Goal: Transaction & Acquisition: Purchase product/service

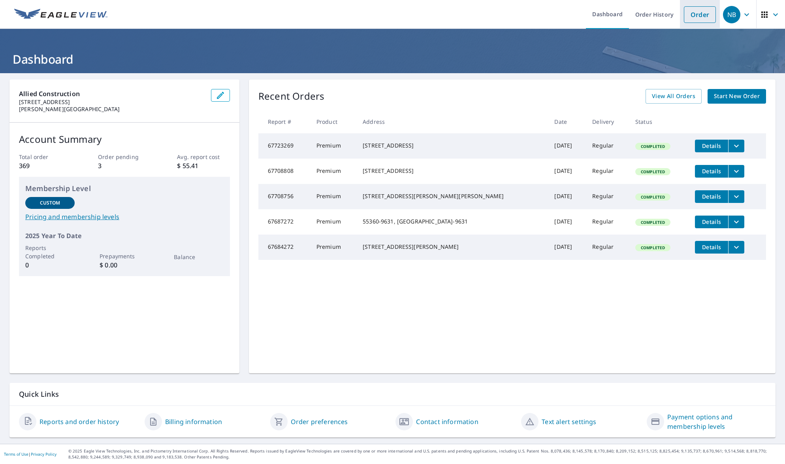
click at [698, 18] on link "Order" at bounding box center [700, 14] width 32 height 17
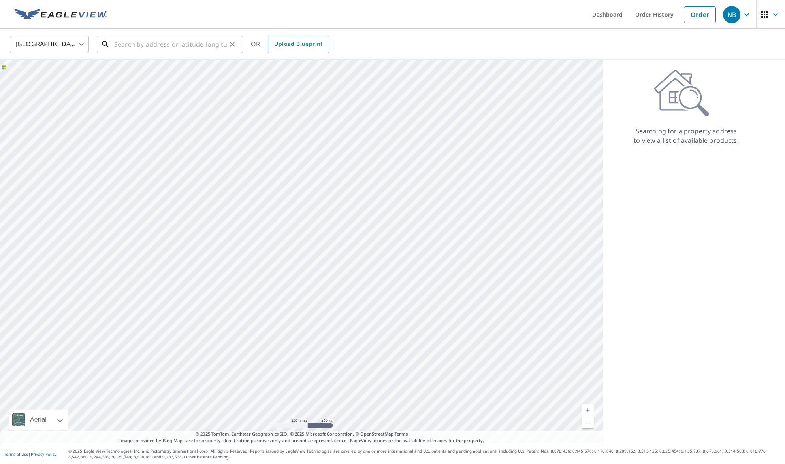
click at [178, 47] on input "text" at bounding box center [170, 44] width 113 height 22
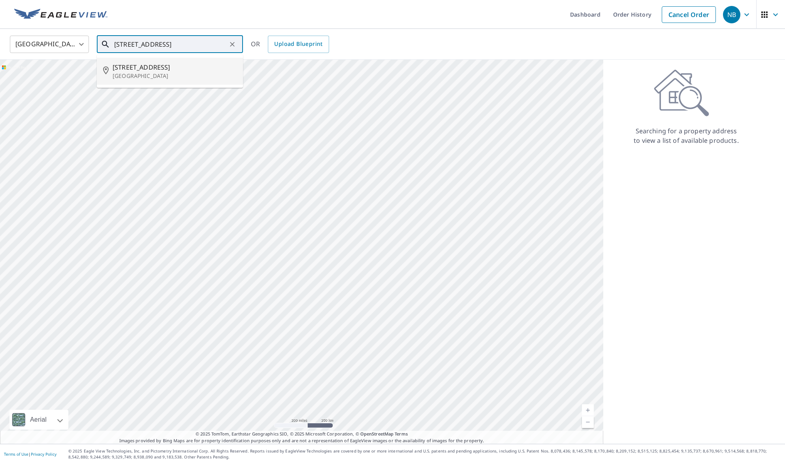
click at [157, 70] on span "[STREET_ADDRESS]" at bounding box center [175, 66] width 124 height 9
type input "[STREET_ADDRESS]"
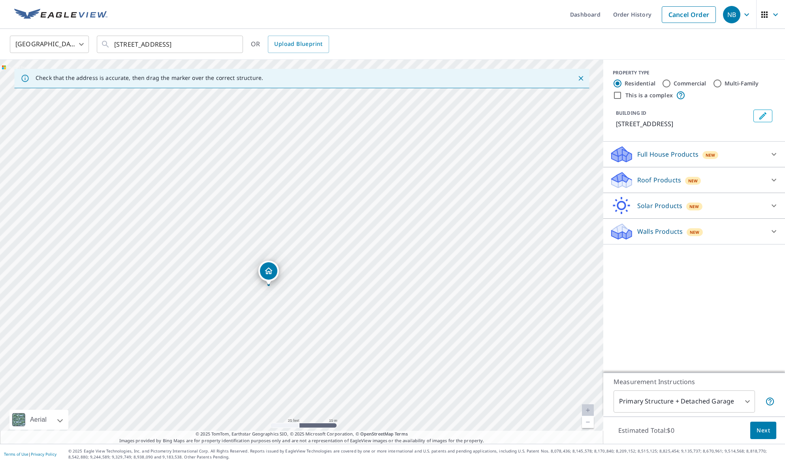
drag, startPoint x: 279, startPoint y: 264, endPoint x: 268, endPoint y: 274, distance: 14.6
click at [671, 404] on body "NB NB Dashboard Order History Cancel Order NB [GEOGRAPHIC_DATA] [GEOGRAPHIC_DAT…" at bounding box center [392, 232] width 785 height 464
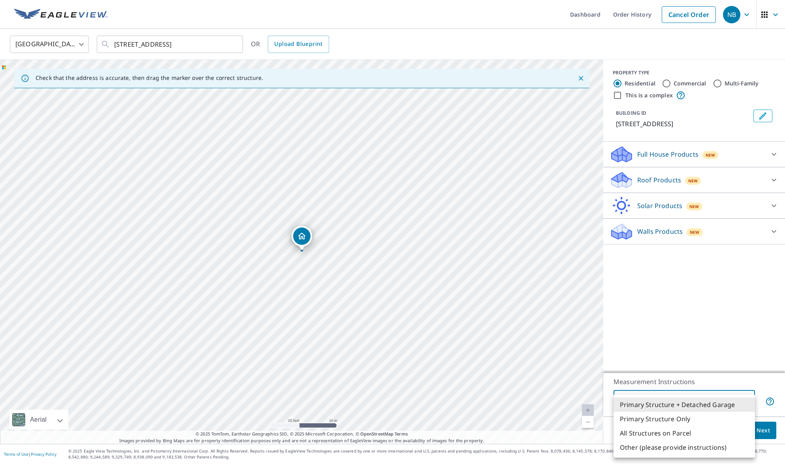
click at [668, 419] on li "Primary Structure Only" at bounding box center [684, 418] width 141 height 14
click at [675, 405] on body "NB NB Dashboard Order History Cancel Order NB [GEOGRAPHIC_DATA] [GEOGRAPHIC_DAT…" at bounding box center [392, 232] width 785 height 464
click at [676, 405] on li "Primary Structure + Detached Garage" at bounding box center [684, 404] width 141 height 14
type input "1"
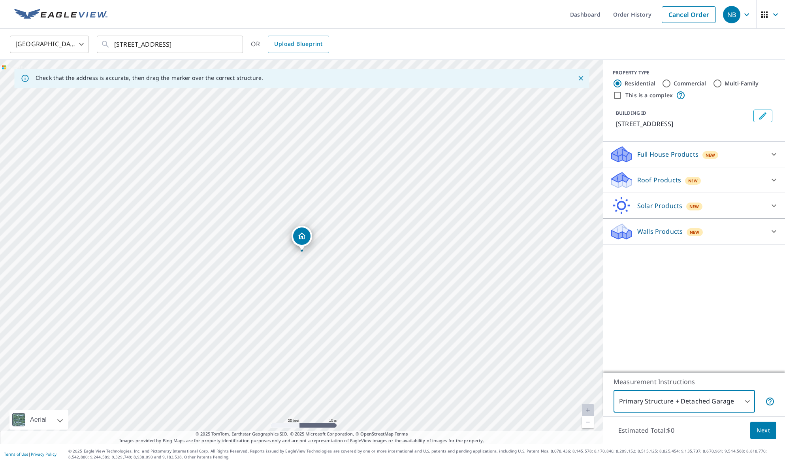
click at [649, 178] on p "Roof Products" at bounding box center [660, 179] width 44 height 9
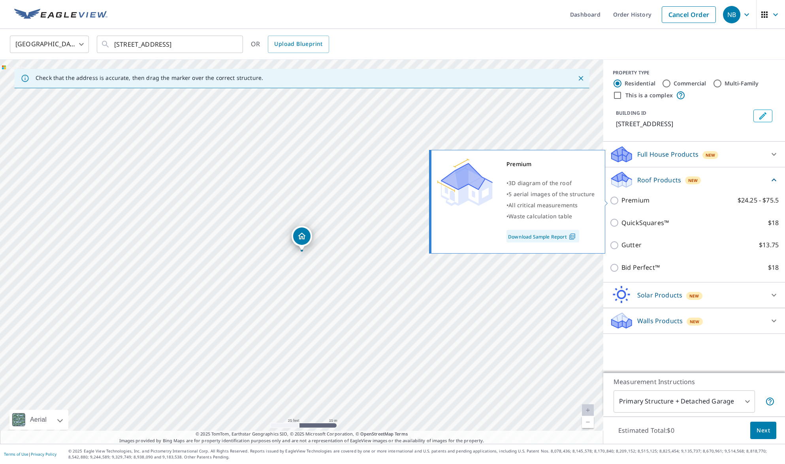
click at [644, 200] on p "Premium" at bounding box center [636, 200] width 28 height 10
click at [622, 200] on input "Premium $24.25 - $75.5" at bounding box center [616, 200] width 12 height 9
checkbox input "true"
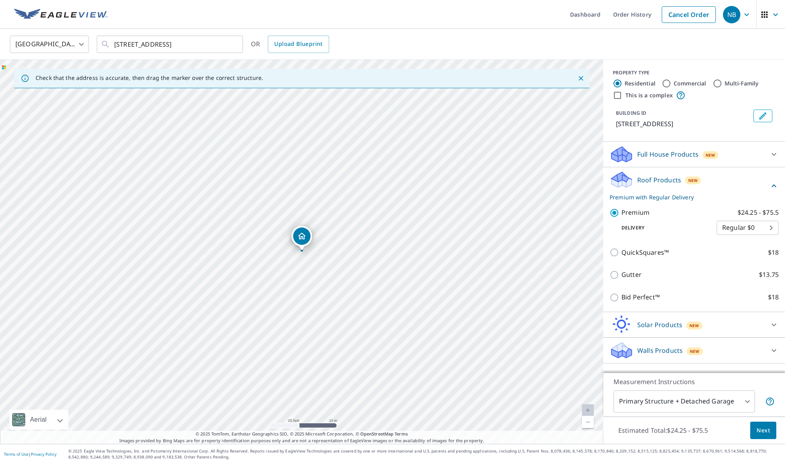
click at [758, 427] on span "Next" at bounding box center [763, 430] width 13 height 10
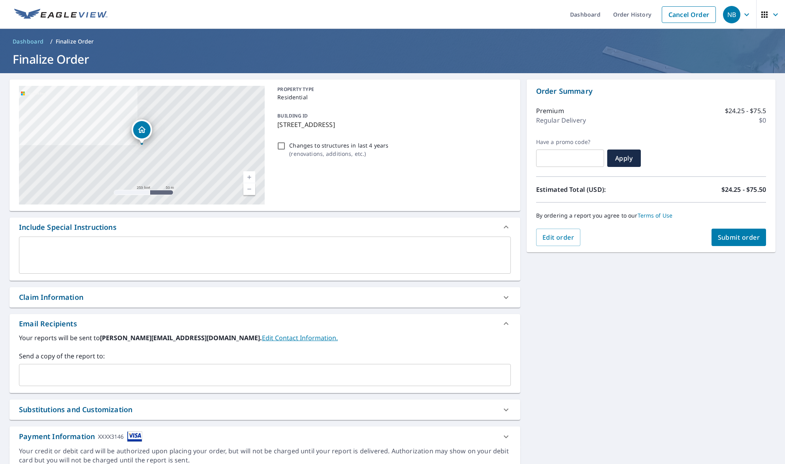
click at [70, 375] on input "text" at bounding box center [259, 374] width 473 height 15
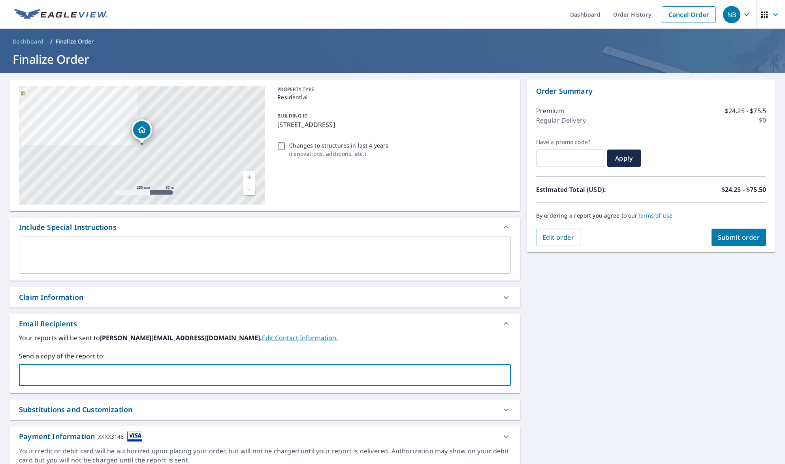
type input "[PERSON_NAME][EMAIL_ADDRESS][DOMAIN_NAME]"
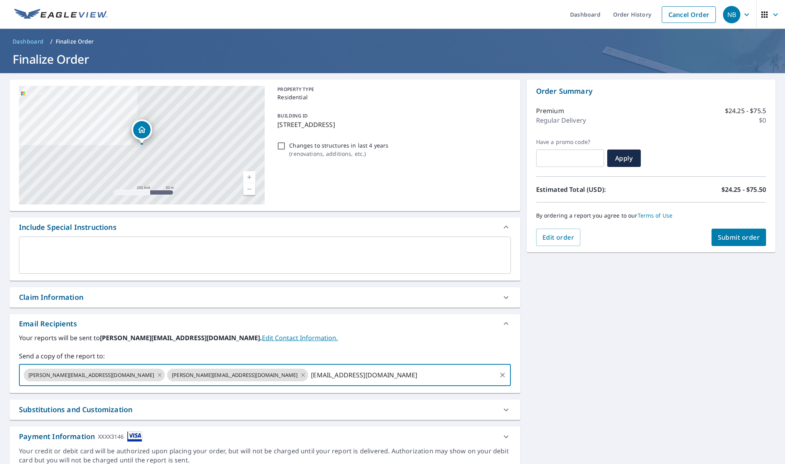
type input "[EMAIL_ADDRESS][DOMAIN_NAME]"
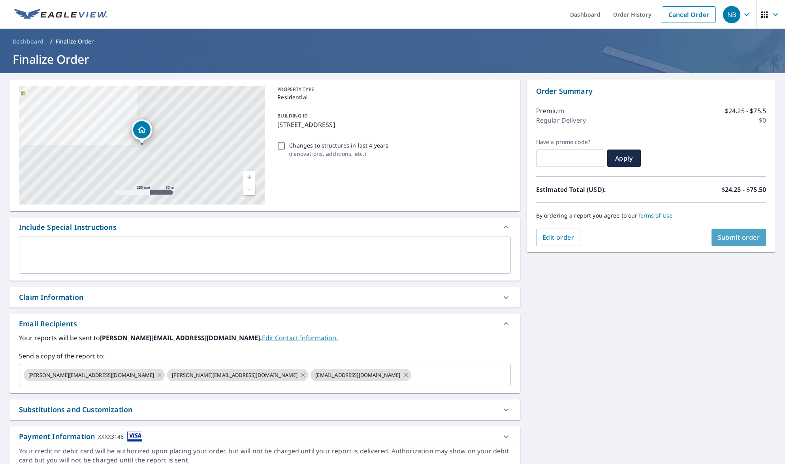
click at [731, 234] on span "Submit order" at bounding box center [739, 237] width 42 height 9
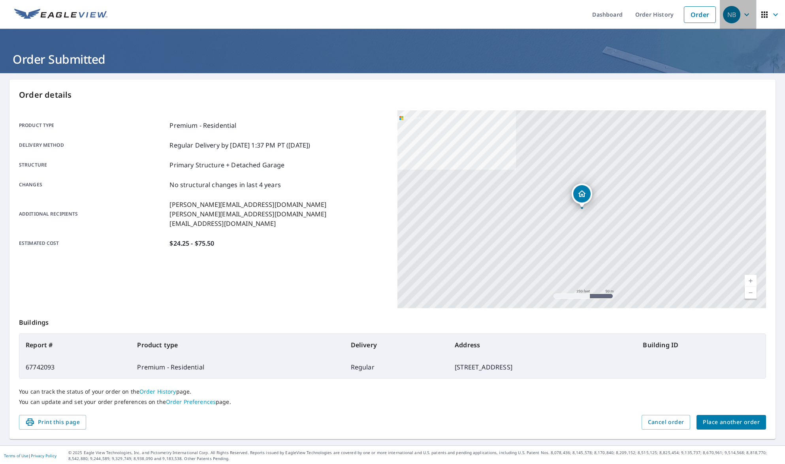
click at [748, 15] on icon "button" at bounding box center [747, 14] width 5 height 3
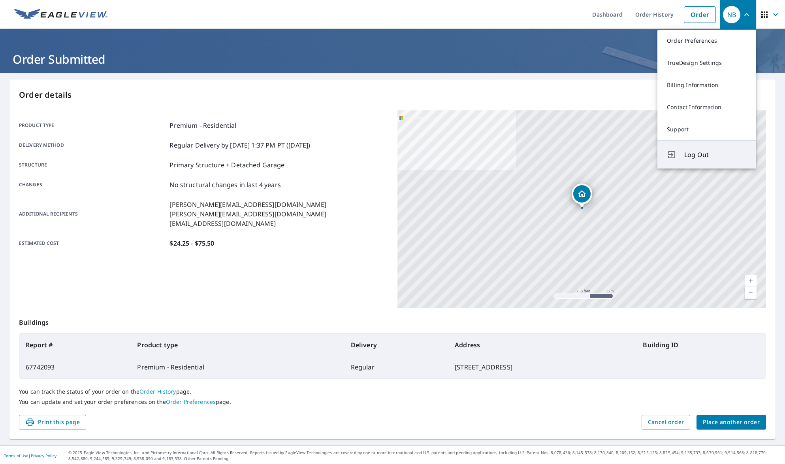
click at [692, 151] on span "Log Out" at bounding box center [716, 154] width 62 height 9
